Goal: Task Accomplishment & Management: Complete application form

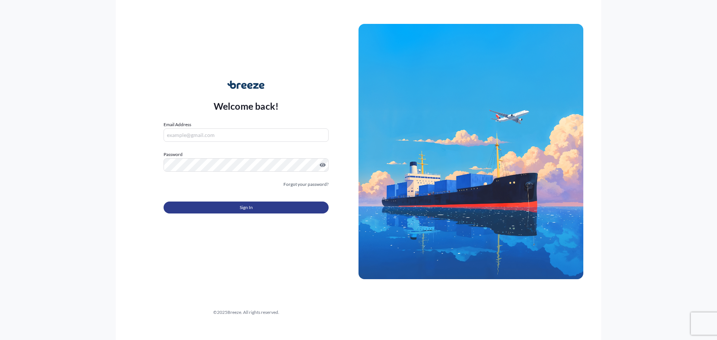
type input "[EMAIL_ADDRESS][DOMAIN_NAME]"
click at [239, 209] on button "Sign In" at bounding box center [245, 208] width 165 height 12
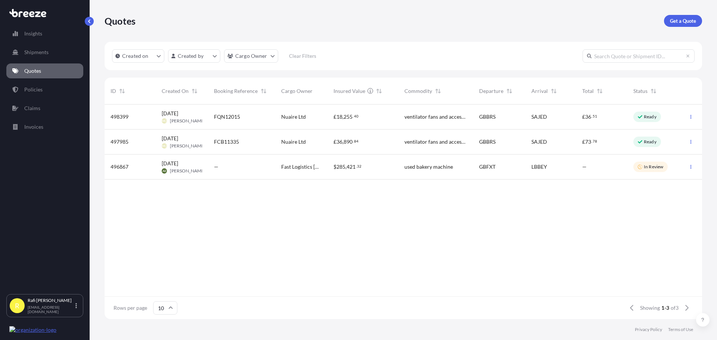
scroll to position [6, 6]
click at [684, 21] on p "Get a Quote" at bounding box center [683, 20] width 26 height 7
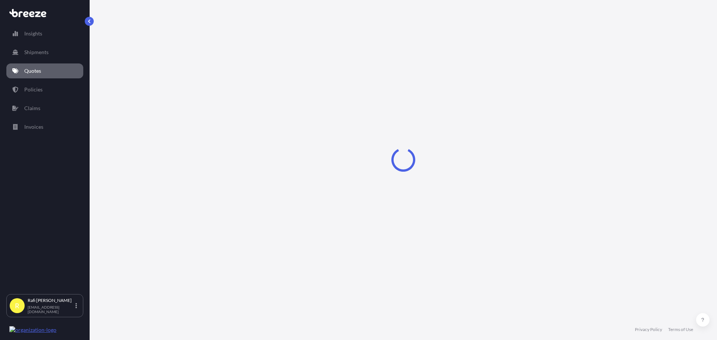
select select "Sea"
select select "1"
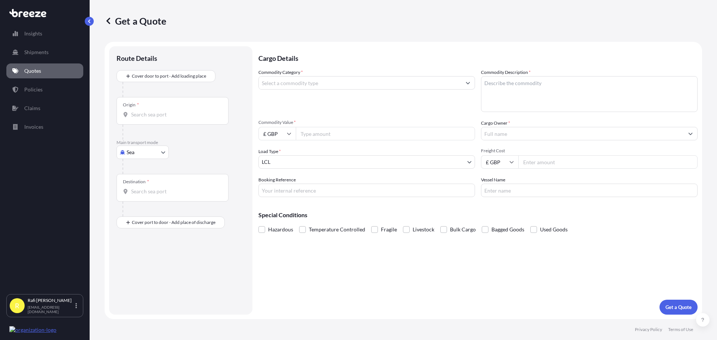
click at [548, 162] on input "Freight Cost" at bounding box center [607, 161] width 179 height 13
type input "5500"
click at [436, 270] on div "Cargo Details Commodity Category * Commodity Description * Commodity Value * £ …" at bounding box center [477, 180] width 439 height 268
click at [281, 136] on input "£ GBP" at bounding box center [276, 133] width 37 height 13
drag, startPoint x: 274, startPoint y: 184, endPoint x: 311, endPoint y: 143, distance: 55.0
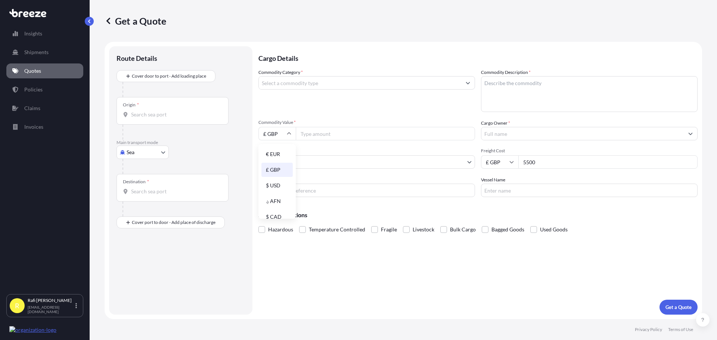
click at [275, 183] on div "$ USD" at bounding box center [276, 185] width 31 height 14
type input "$ USD"
click at [321, 133] on input "Commodity Value *" at bounding box center [385, 133] width 179 height 13
type input "14750"
click at [305, 165] on body "Insights Shipments Quotes Policies Claims Invoices R [PERSON_NAME] [EMAIL_ADDRE…" at bounding box center [358, 170] width 717 height 340
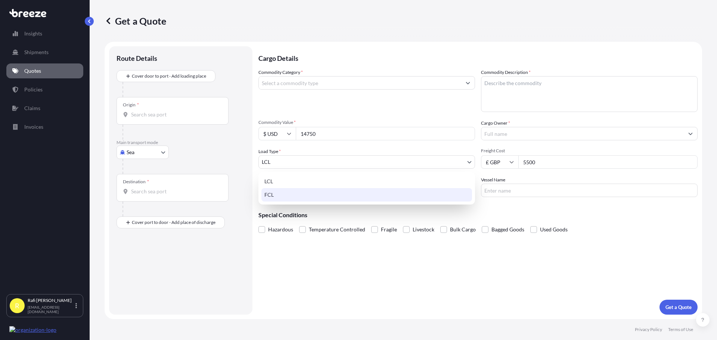
click at [277, 195] on div "FCL" at bounding box center [366, 194] width 211 height 13
select select "2"
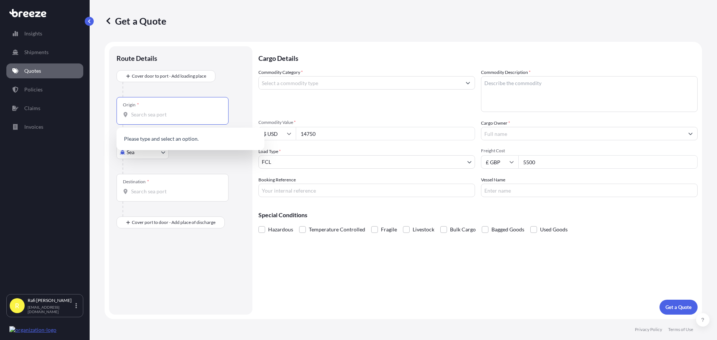
click at [149, 113] on input "Origin *" at bounding box center [175, 114] width 88 height 7
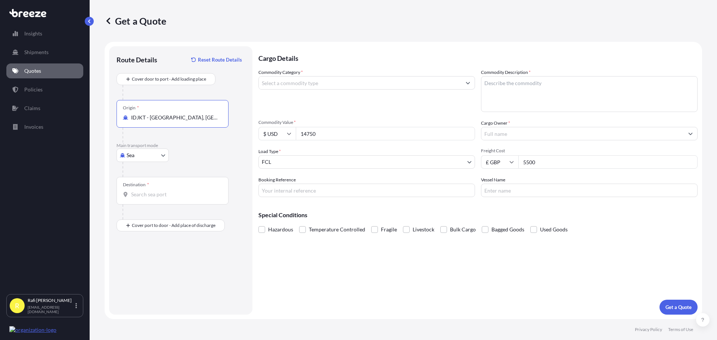
type input "IDJKT - [GEOGRAPHIC_DATA], [GEOGRAPHIC_DATA], [GEOGRAPHIC_DATA]"
click at [160, 196] on input "Destination *" at bounding box center [175, 194] width 88 height 7
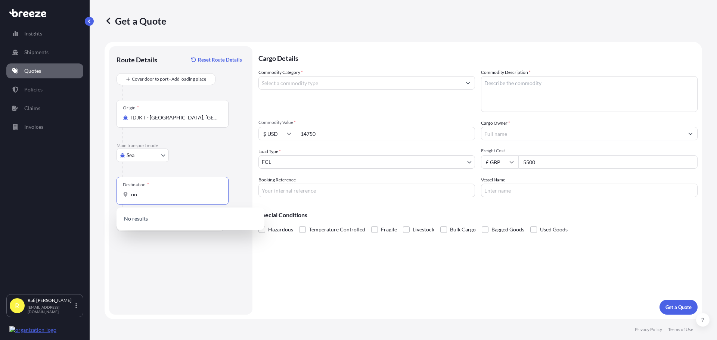
type input "o"
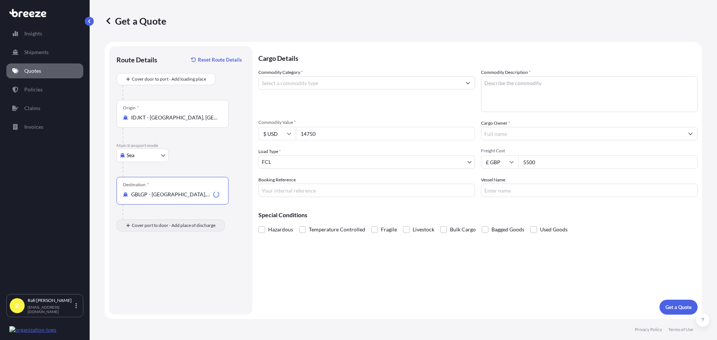
type input "GBLGP - [GEOGRAPHIC_DATA], [GEOGRAPHIC_DATA]"
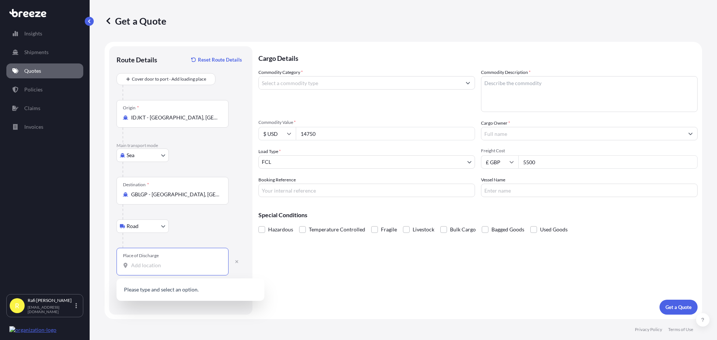
click at [162, 265] on input "Place of Discharge" at bounding box center [175, 265] width 88 height 7
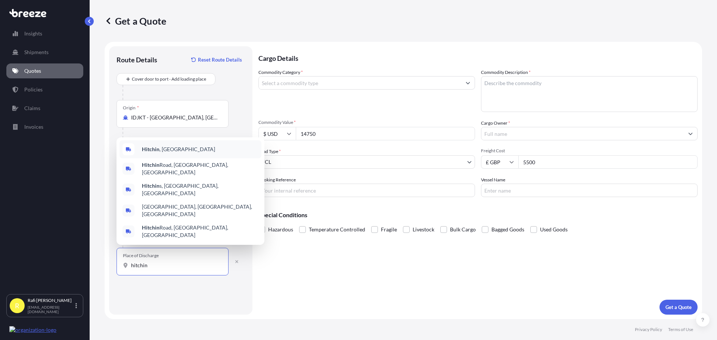
click at [151, 152] on b "Hitchin" at bounding box center [151, 149] width 18 height 6
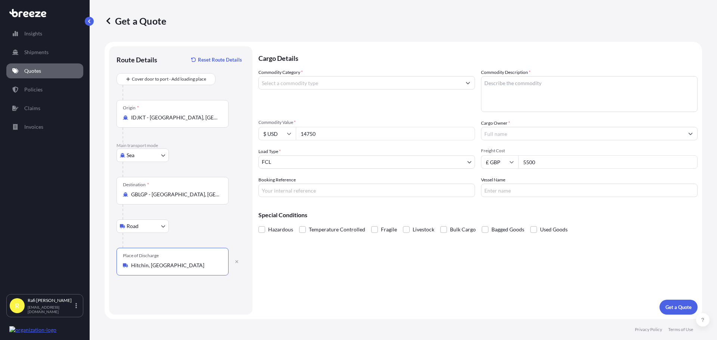
type input "Hitchin, [GEOGRAPHIC_DATA]"
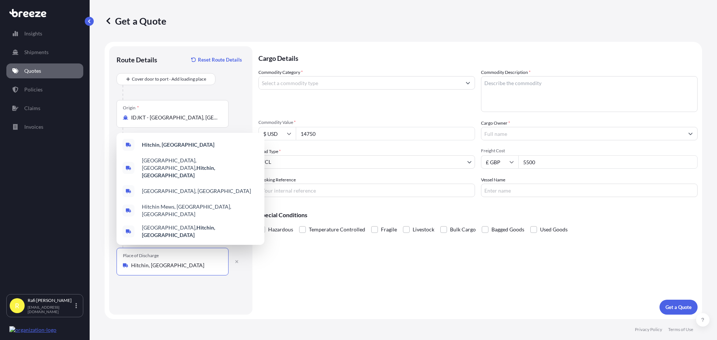
click at [283, 187] on input "Booking Reference" at bounding box center [366, 190] width 217 height 13
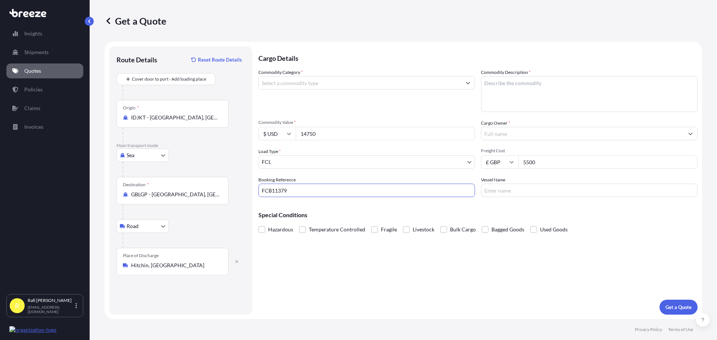
type input "FCB11379"
click at [503, 190] on input "Vessel Name" at bounding box center [589, 190] width 217 height 13
click at [504, 131] on input "Cargo Owner *" at bounding box center [582, 133] width 202 height 13
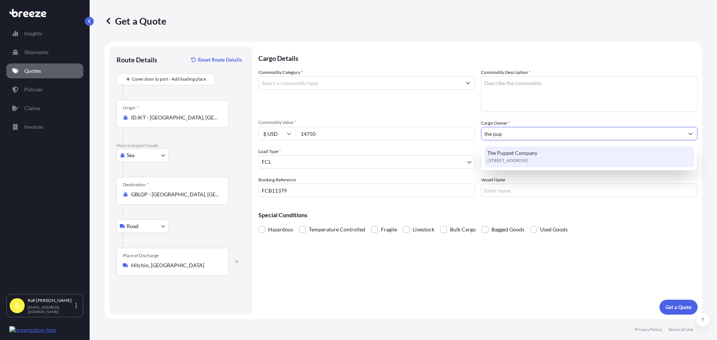
click at [524, 157] on span "[STREET_ADDRESS]" at bounding box center [507, 160] width 40 height 7
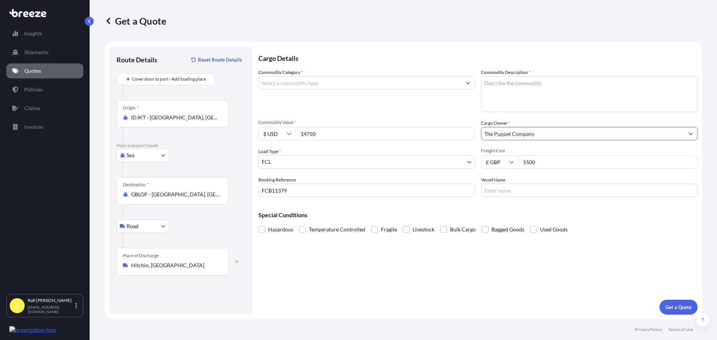
type input "The Puppet Company"
click at [518, 87] on textarea "Commodity Description *" at bounding box center [589, 94] width 217 height 36
click at [513, 87] on textarea "Commodity Description *" at bounding box center [589, 94] width 217 height 36
type textarea "Plush Toys and Puppets"
click at [346, 81] on input "Commodity Category *" at bounding box center [360, 82] width 202 height 13
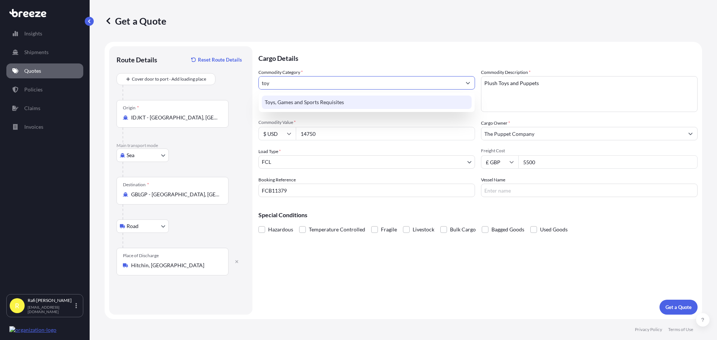
click at [329, 101] on div "Toys, Games and Sports Requisites" at bounding box center [367, 102] width 210 height 13
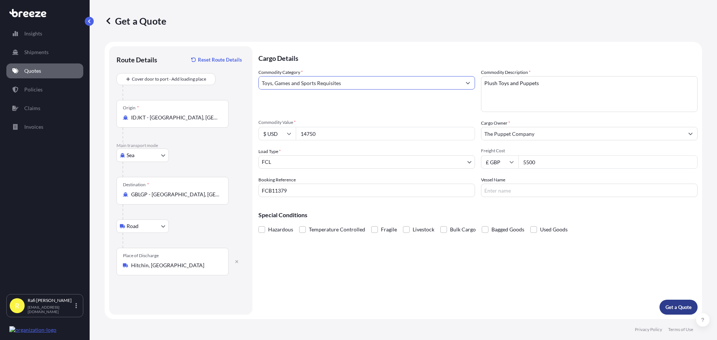
type input "Toys, Games and Sports Requisites"
click at [673, 306] on p "Get a Quote" at bounding box center [678, 306] width 26 height 7
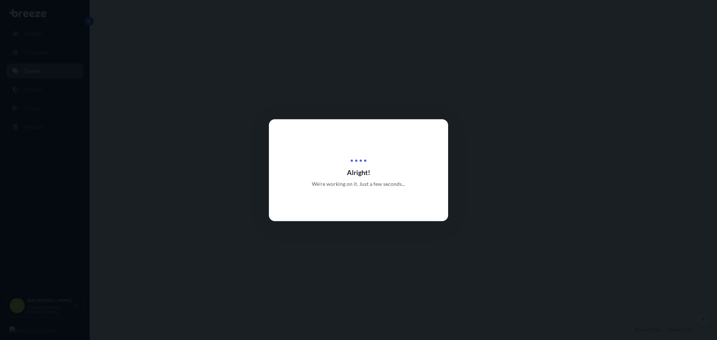
select select "Sea"
select select "Road"
select select "2"
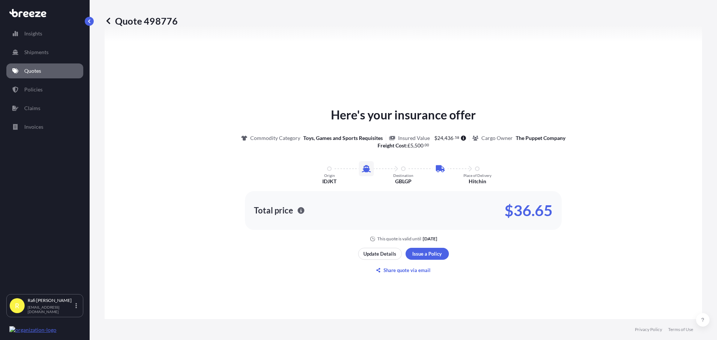
scroll to position [292, 0]
